Goal: Task Accomplishment & Management: Use online tool/utility

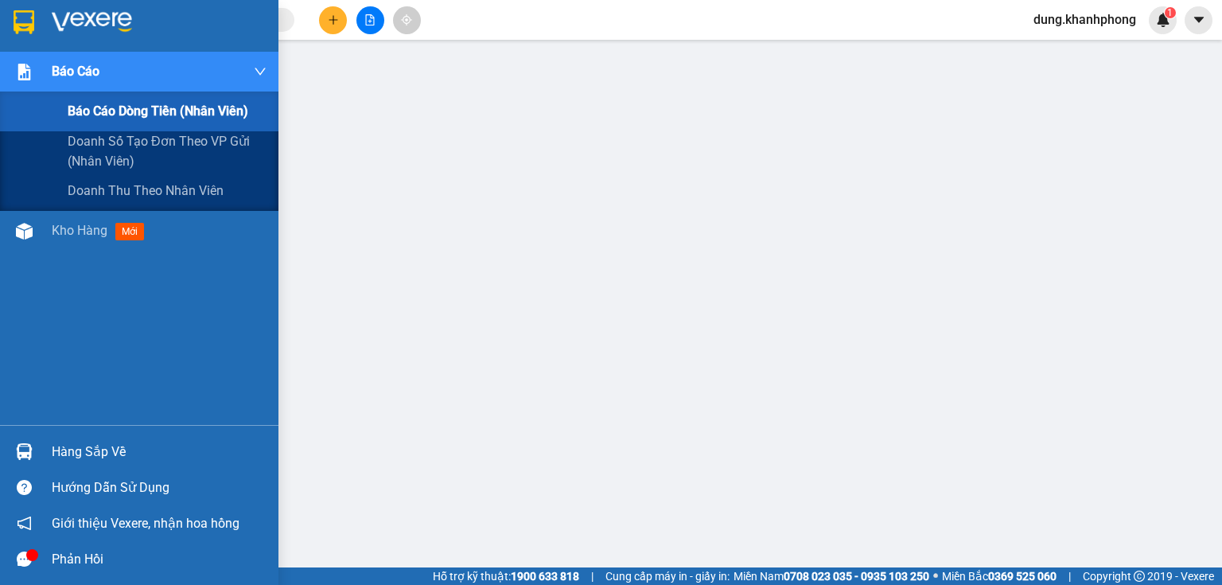
click at [118, 110] on span "Báo cáo dòng tiền (nhân viên)" at bounding box center [158, 111] width 181 height 20
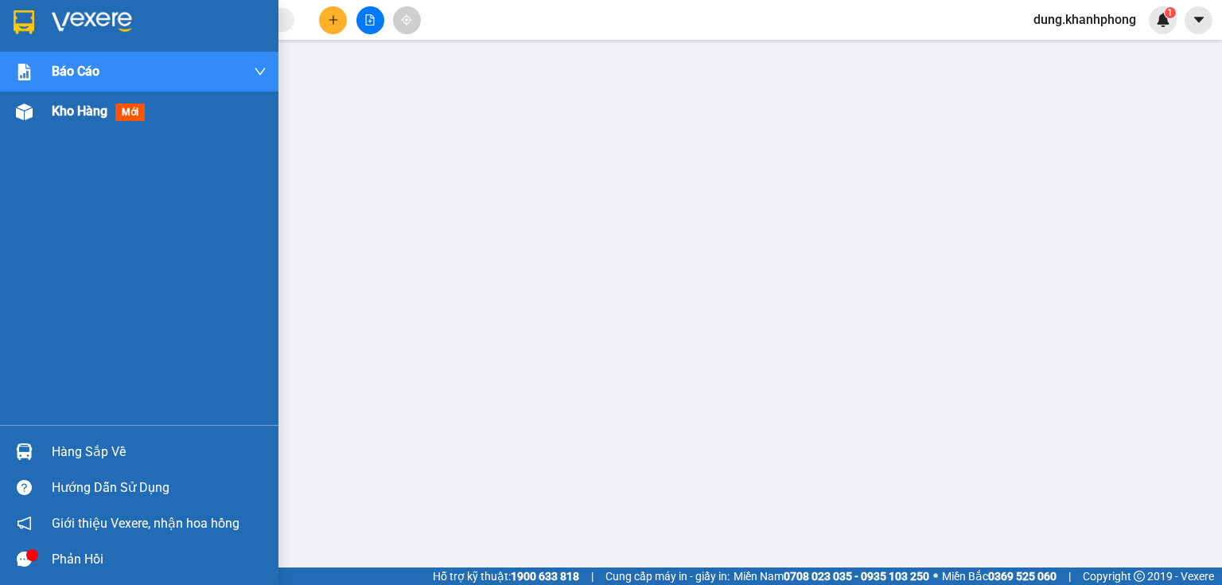
click at [86, 113] on span "Kho hàng" at bounding box center [80, 110] width 56 height 15
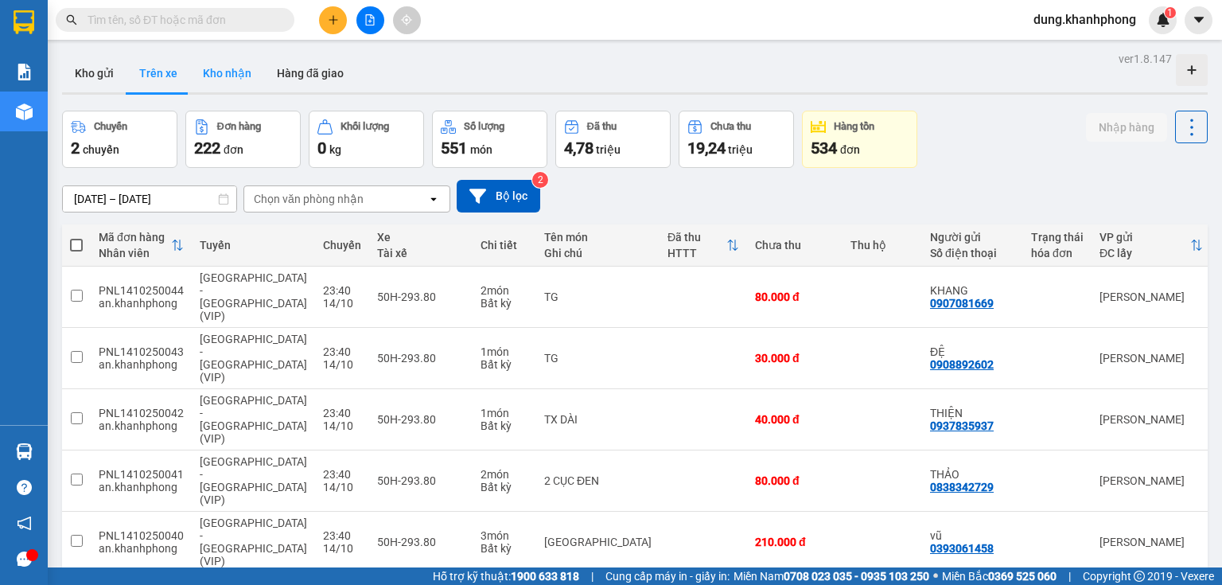
click at [226, 77] on button "Kho nhận" at bounding box center [227, 73] width 74 height 38
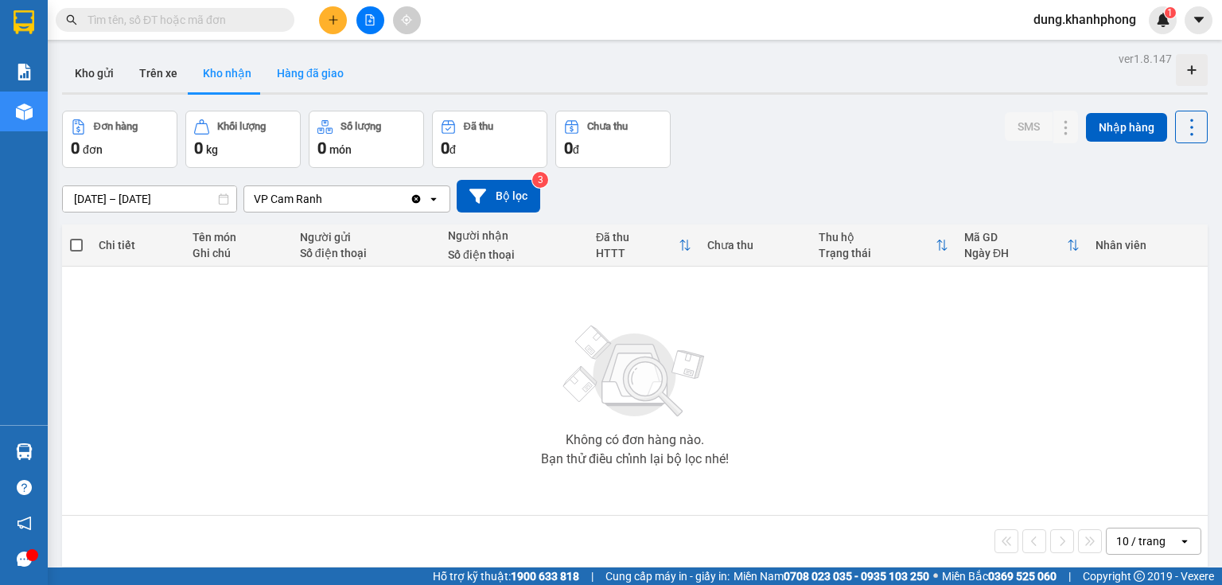
click at [297, 80] on button "Hàng đã giao" at bounding box center [310, 73] width 92 height 38
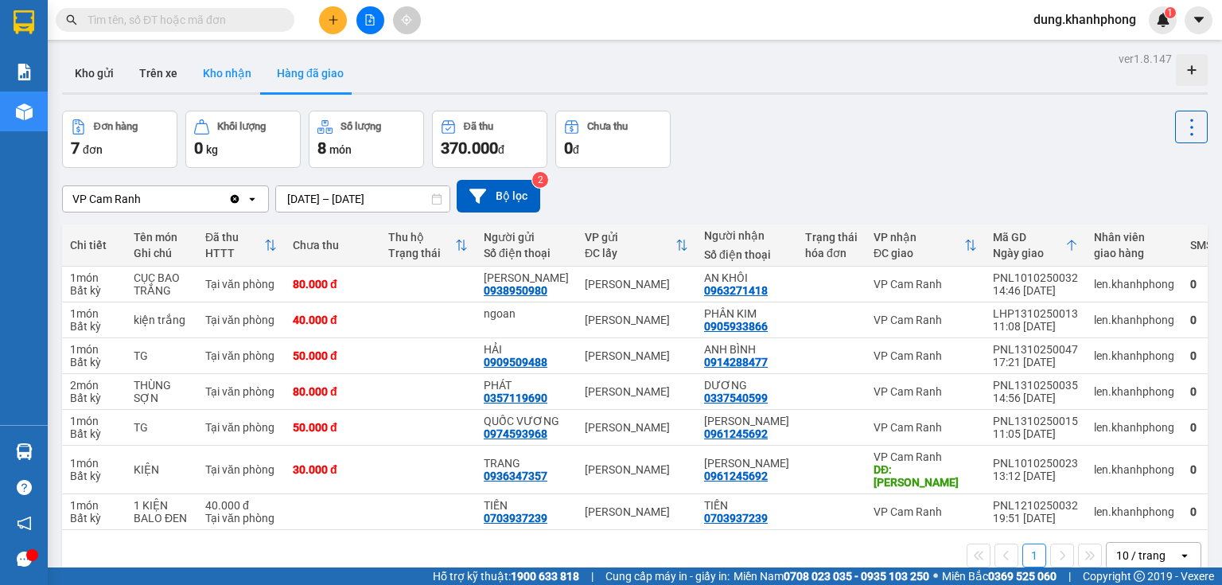
click at [195, 70] on button "Kho nhận" at bounding box center [227, 73] width 74 height 38
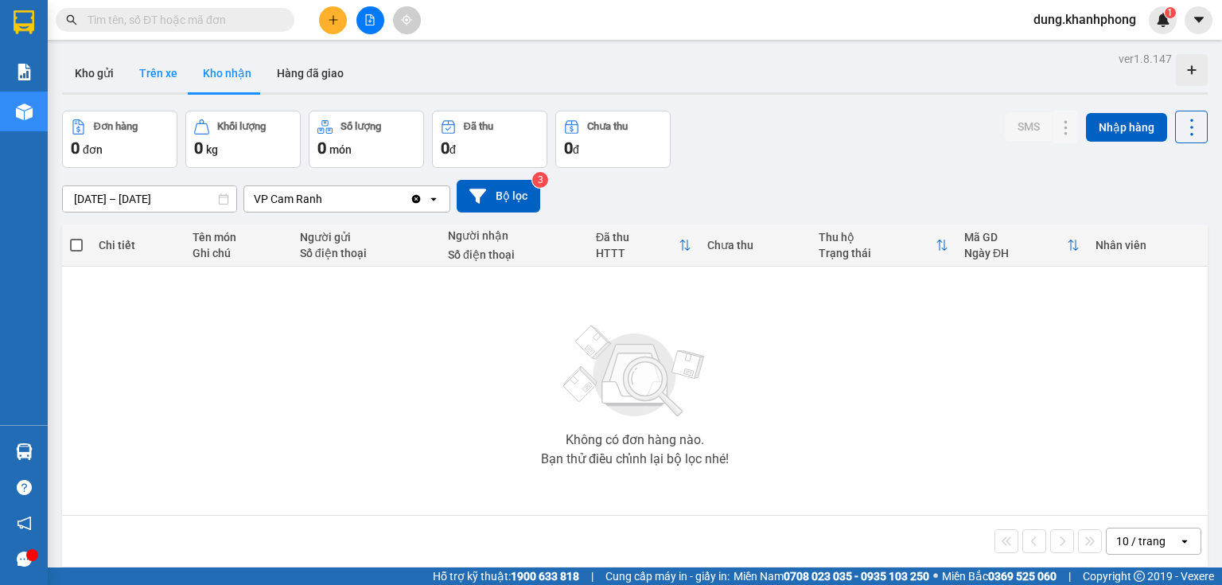
click at [165, 76] on button "Trên xe" at bounding box center [158, 73] width 64 height 38
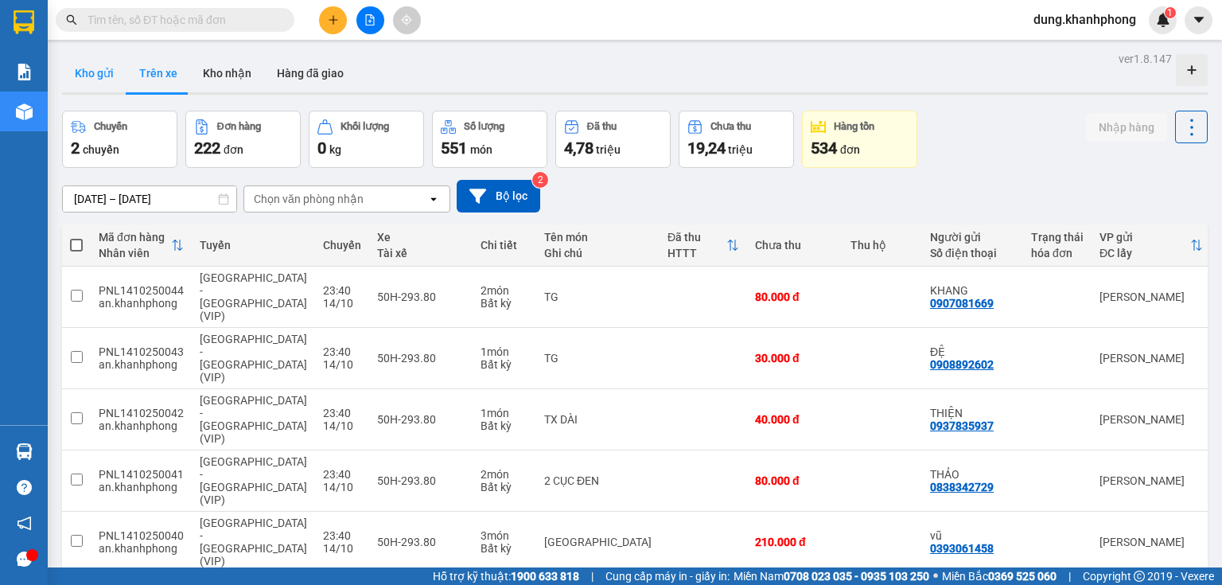
click at [111, 73] on button "Kho gửi" at bounding box center [94, 73] width 64 height 38
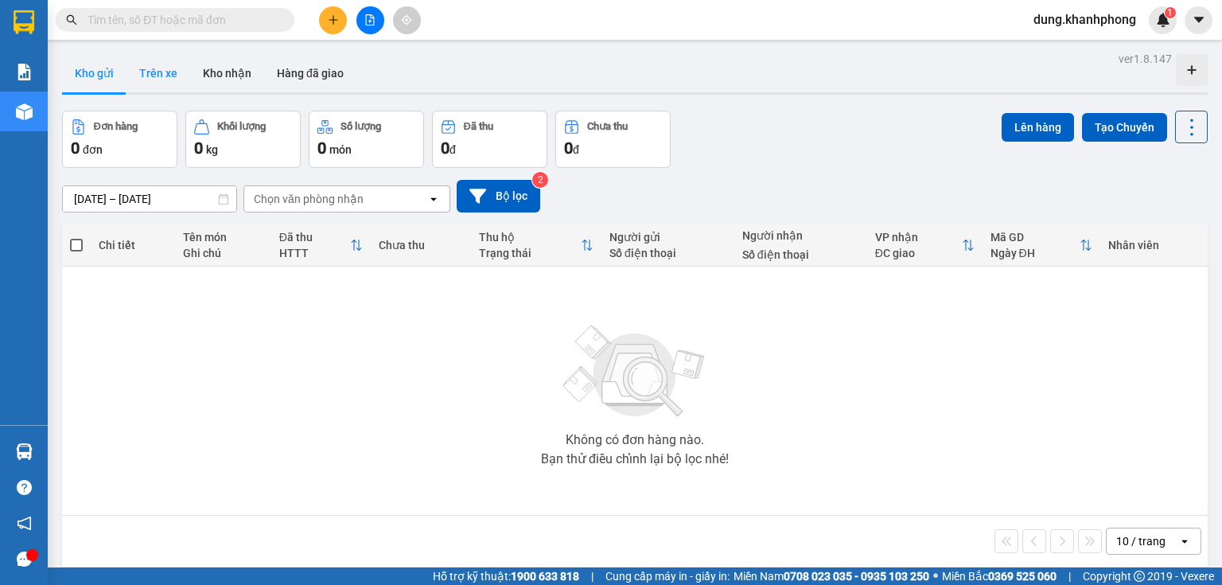
click at [149, 70] on button "Trên xe" at bounding box center [158, 73] width 64 height 38
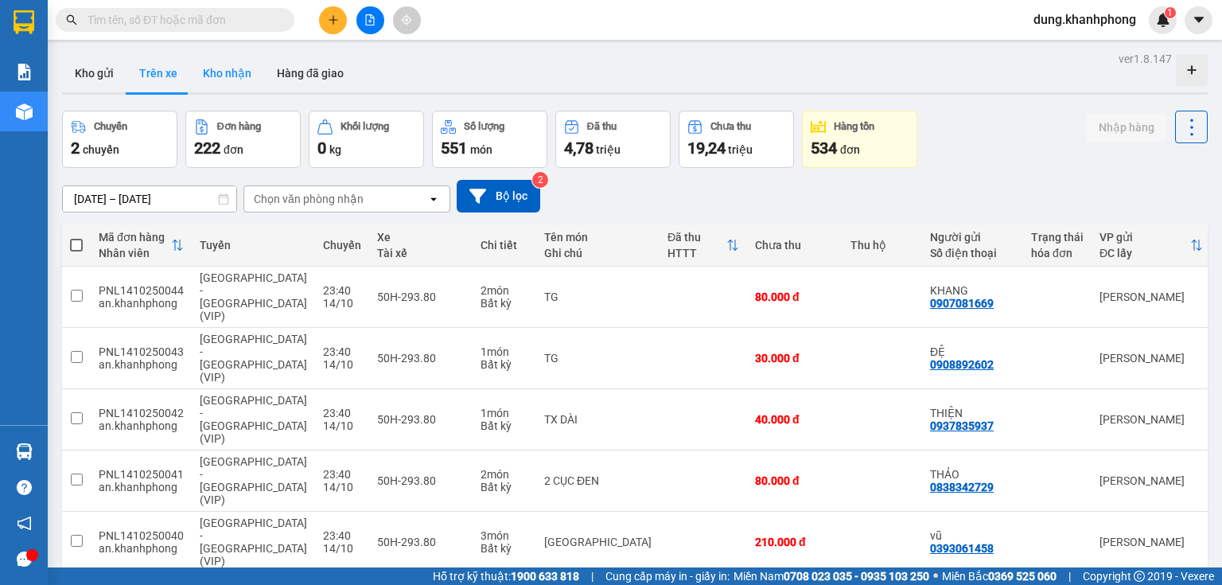
click at [231, 76] on button "Kho nhận" at bounding box center [227, 73] width 74 height 38
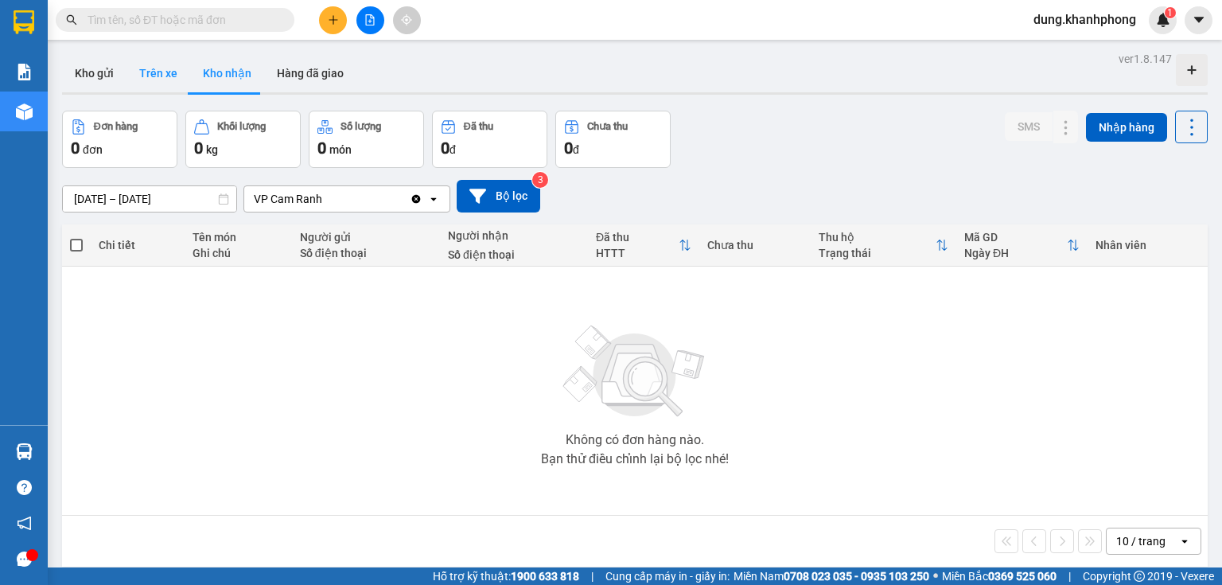
click at [162, 72] on button "Trên xe" at bounding box center [158, 73] width 64 height 38
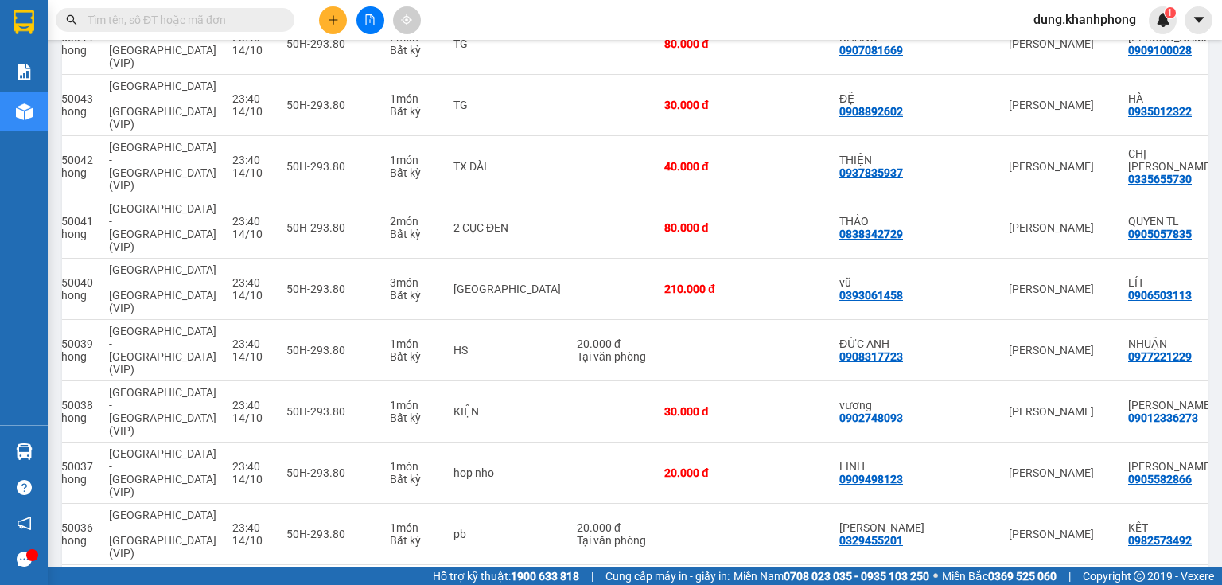
scroll to position [0, 162]
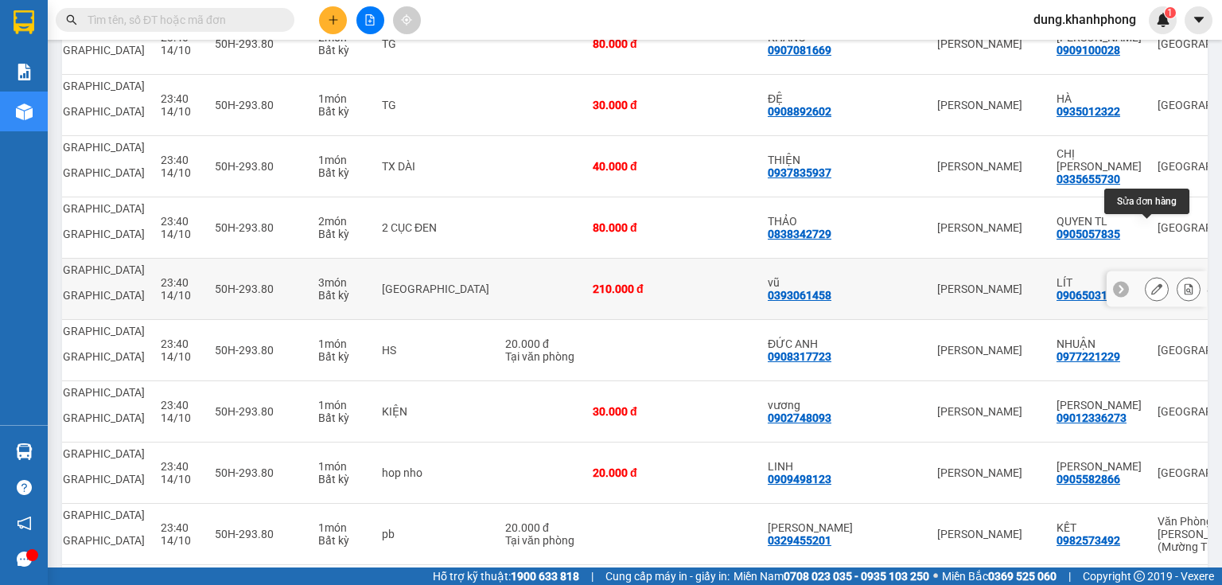
click at [1151, 283] on icon at bounding box center [1156, 288] width 11 height 11
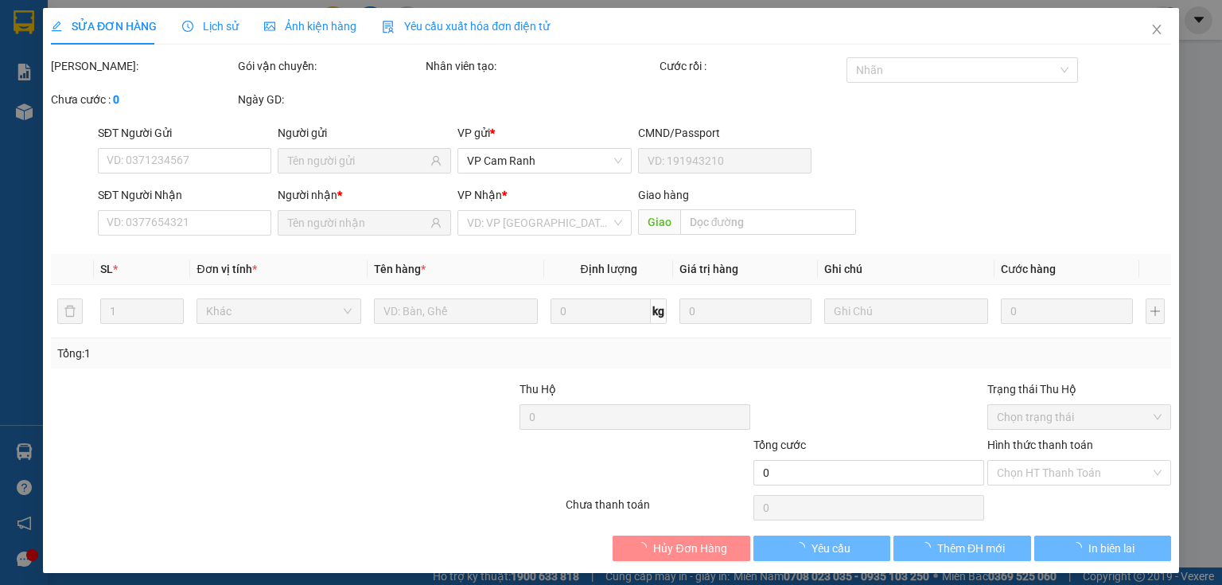
type input "0393061458"
type input "vũ"
type input "0906503113"
type input "LÍT"
type input "210.000"
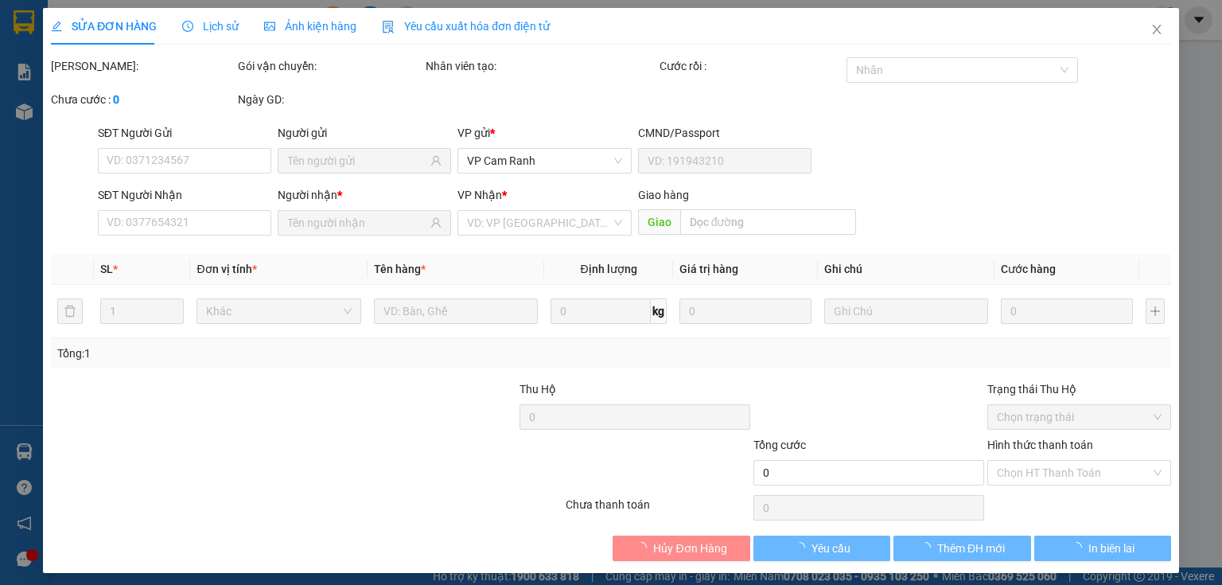
type input "210.000"
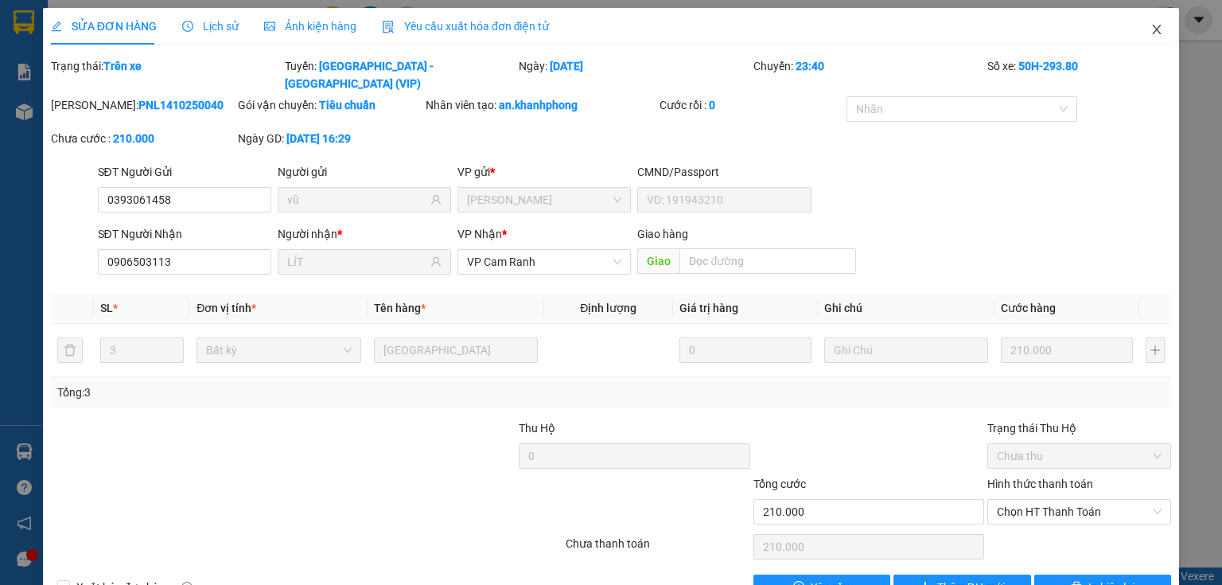
click at [1150, 30] on icon "close" at bounding box center [1156, 29] width 13 height 13
